Goal: Find specific page/section: Find specific page/section

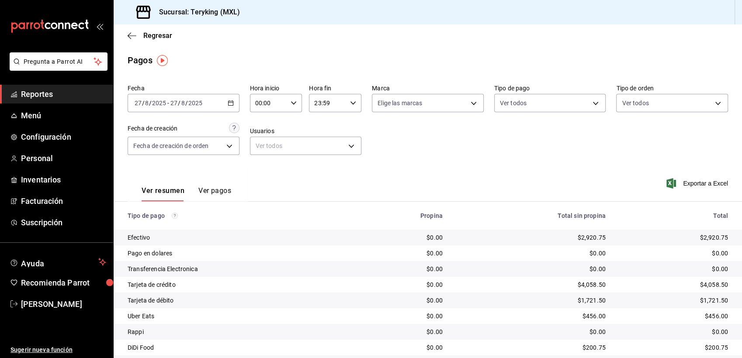
click at [45, 93] on span "Reportes" at bounding box center [63, 94] width 85 height 12
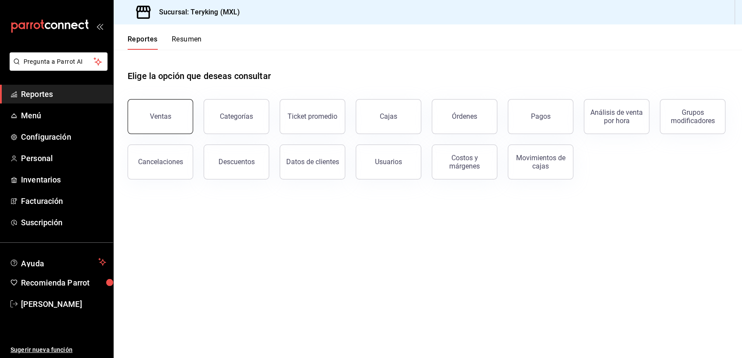
click at [154, 108] on button "Ventas" at bounding box center [161, 116] width 66 height 35
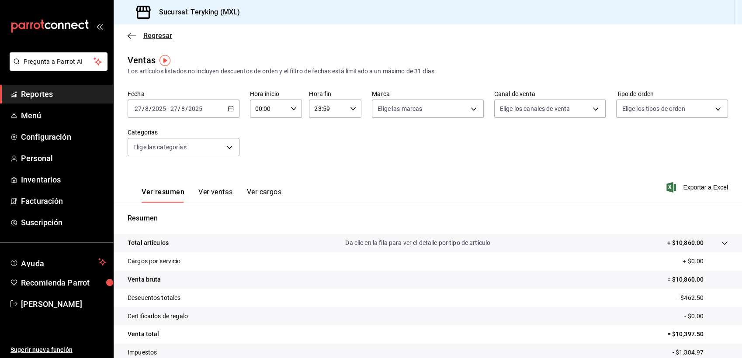
click at [164, 35] on span "Regresar" at bounding box center [157, 35] width 29 height 8
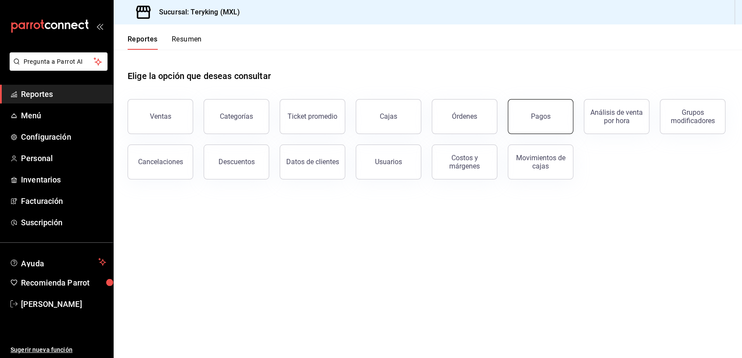
click at [535, 117] on div "Pagos" at bounding box center [541, 116] width 20 height 8
